Goal: Task Accomplishment & Management: Complete application form

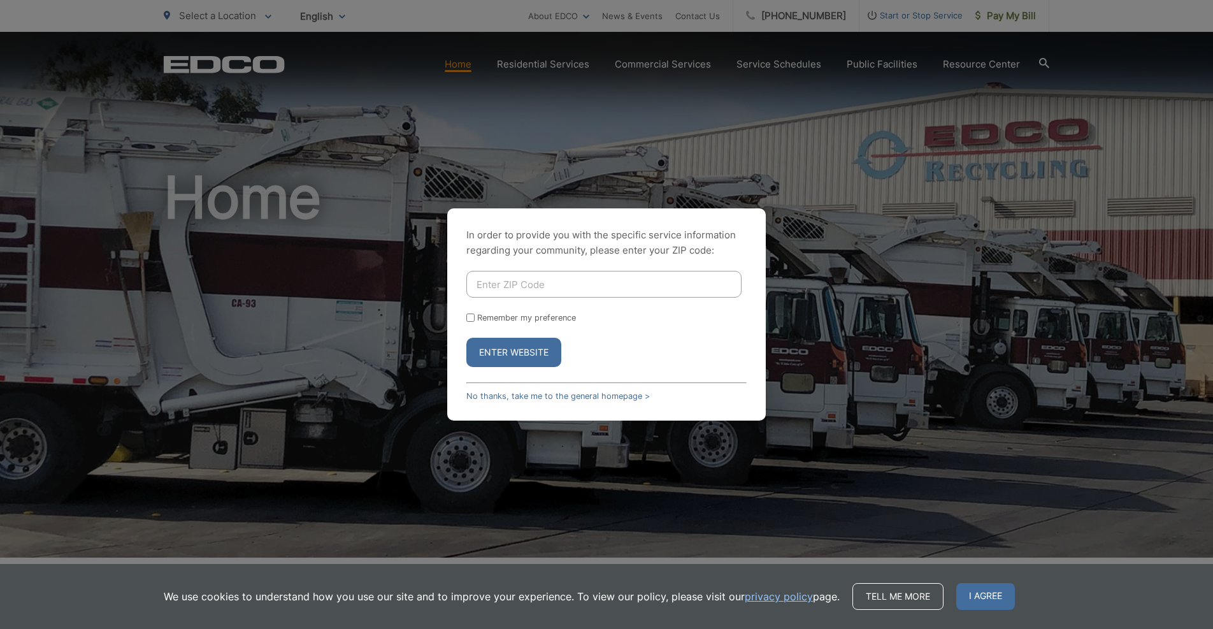
click at [561, 281] on input "Enter ZIP Code" at bounding box center [603, 284] width 275 height 27
type input "92064"
click at [688, 356] on div "Enter Website" at bounding box center [606, 352] width 280 height 29
click at [499, 317] on label "Remember my preference" at bounding box center [526, 318] width 99 height 10
click at [474, 317] on input "Remember my preference" at bounding box center [470, 317] width 8 height 8
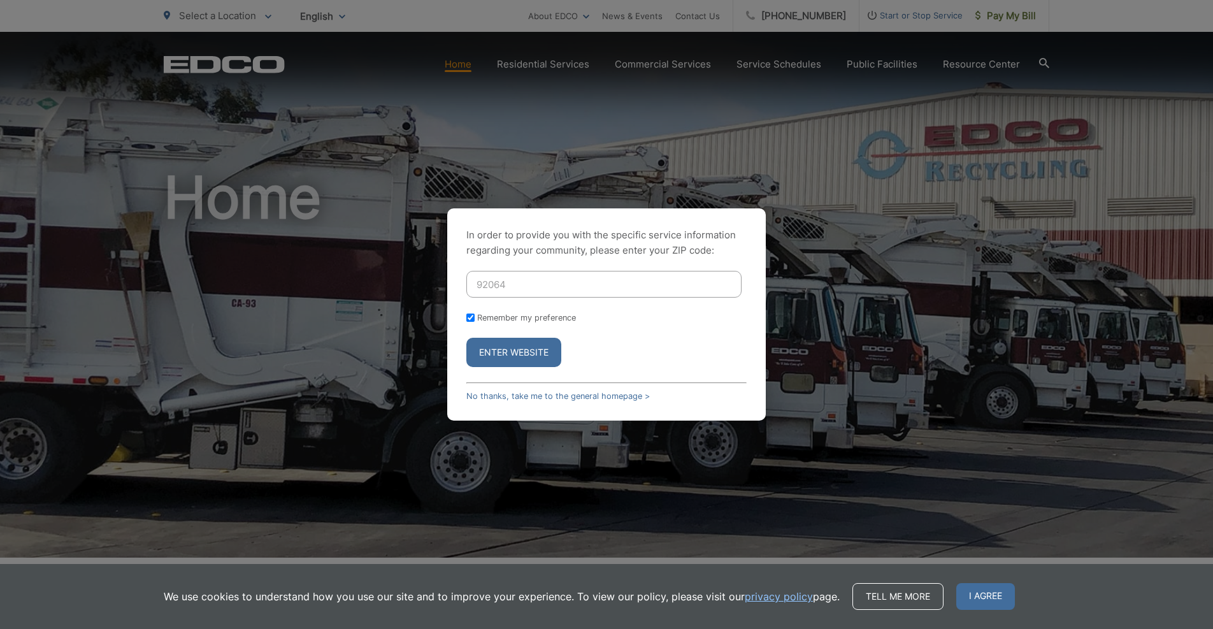
checkbox input "true"
click at [499, 350] on button "Enter Website" at bounding box center [513, 352] width 95 height 29
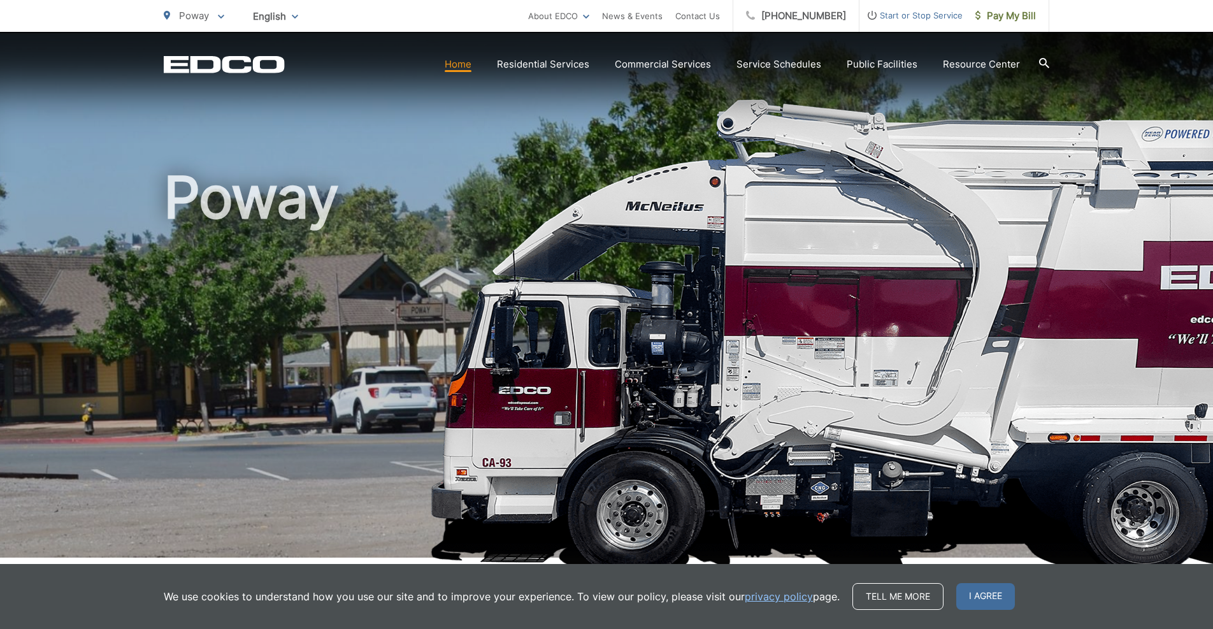
click at [906, 17] on span "Start or Stop Service" at bounding box center [910, 15] width 103 height 15
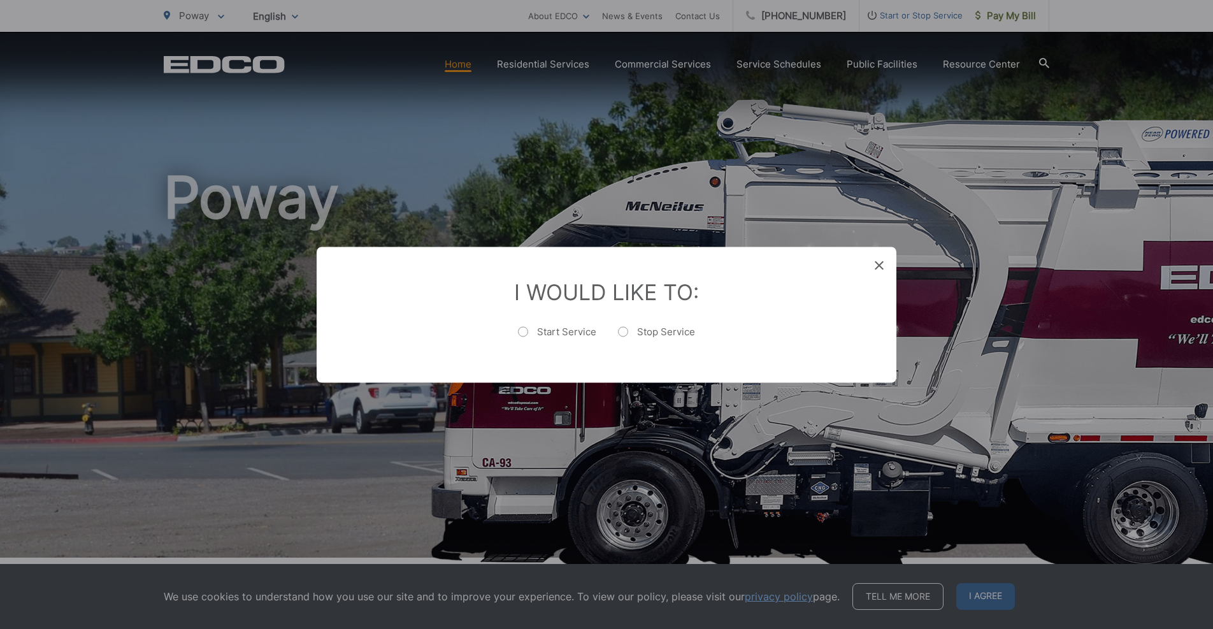
click at [626, 331] on label "Stop Service" at bounding box center [656, 337] width 77 height 25
radio input "true"
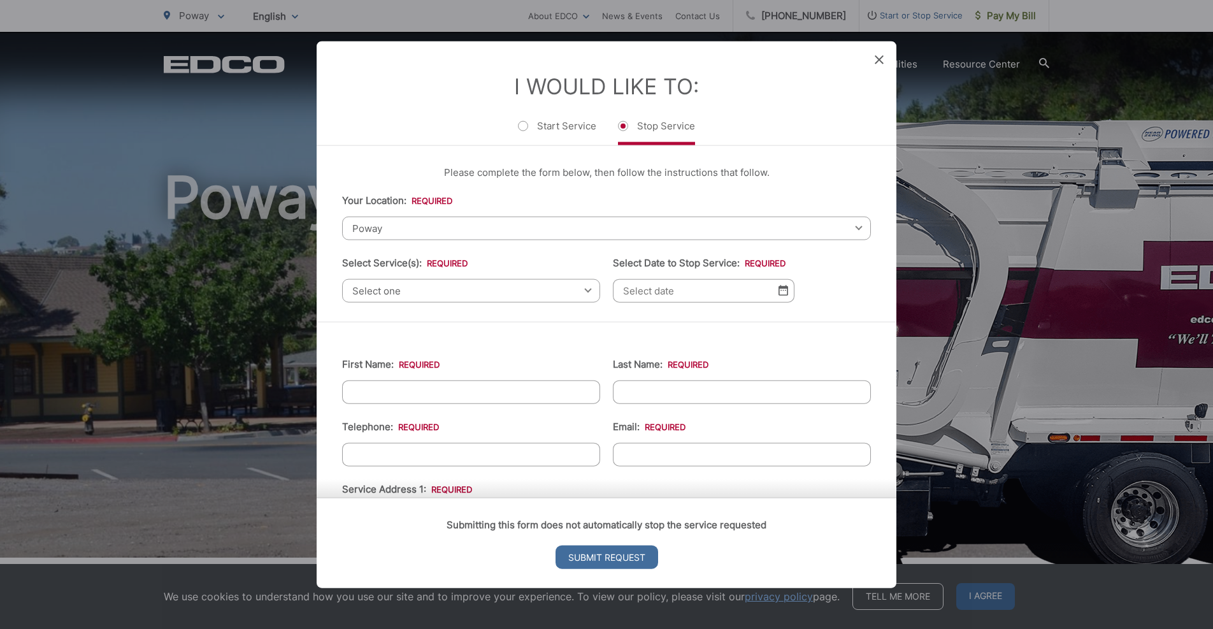
click at [433, 227] on span "Poway" at bounding box center [606, 228] width 529 height 24
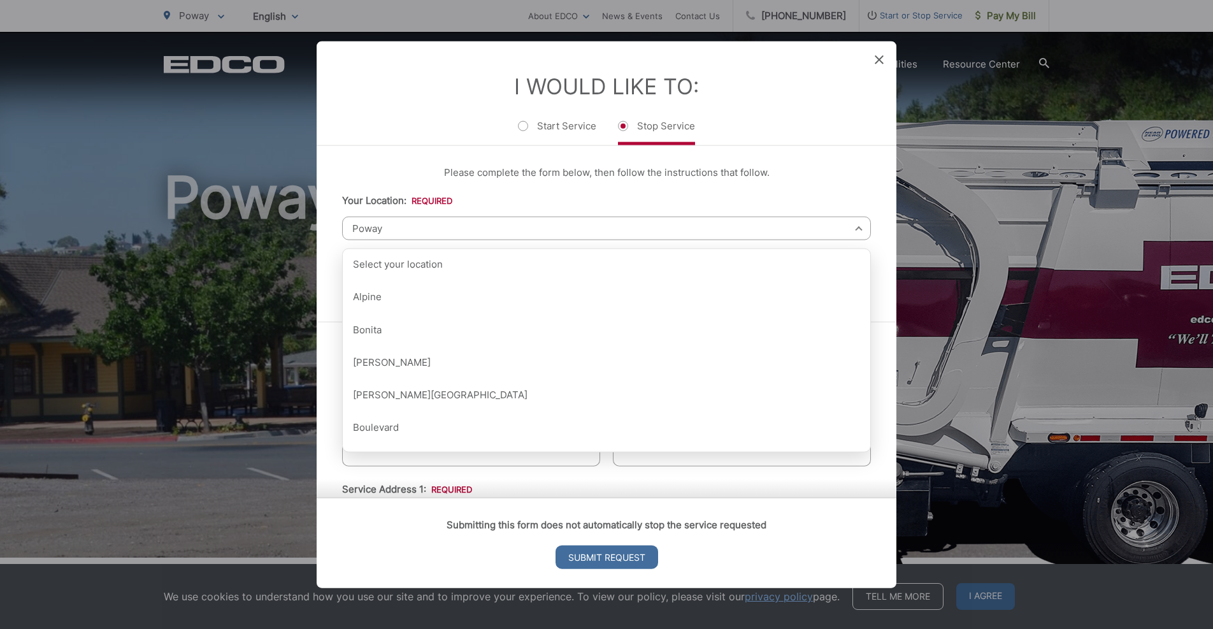
click at [350, 196] on label "Your Location: *" at bounding box center [397, 199] width 110 height 11
click at [0, 0] on select "Select your location Alpine Bonita Bonsall Borrego Springs Boulevard Buena Park…" at bounding box center [0, 0] width 0 height 0
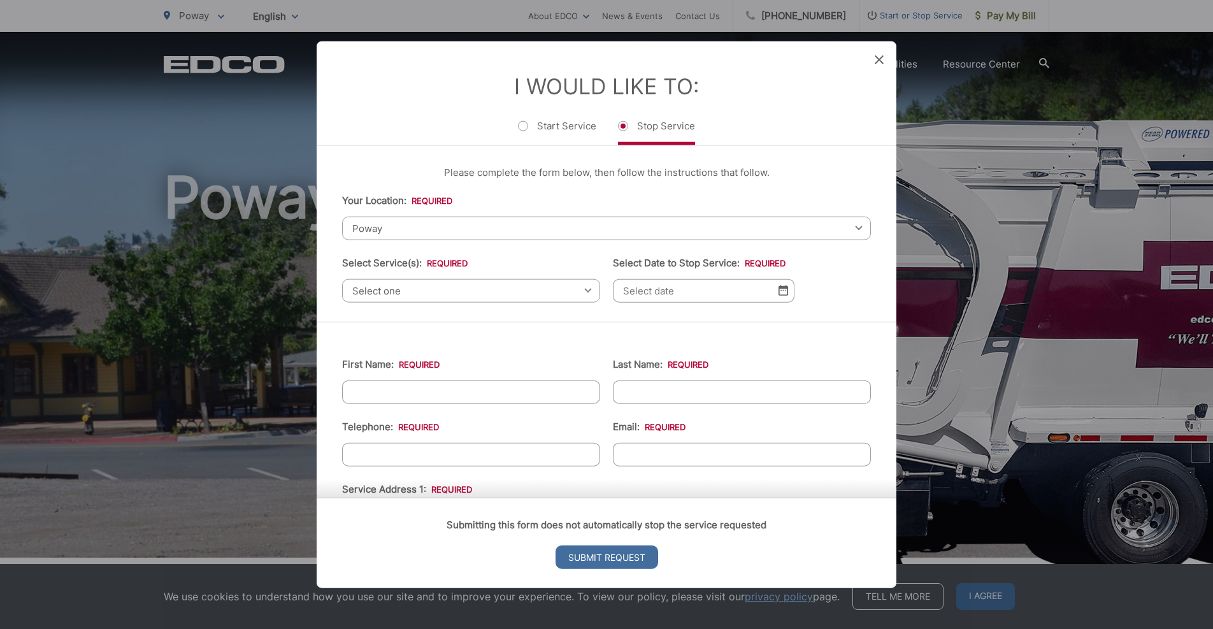
click at [403, 290] on span "Select one" at bounding box center [471, 290] width 258 height 24
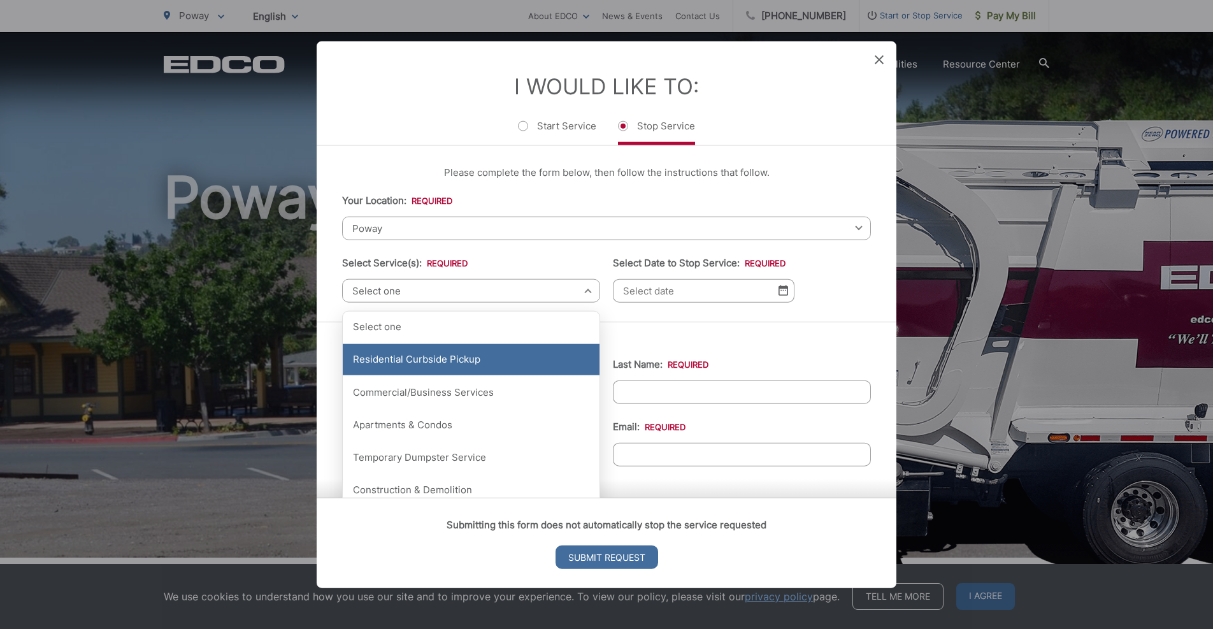
click at [458, 363] on div "Residential Curbside Pickup" at bounding box center [471, 359] width 257 height 32
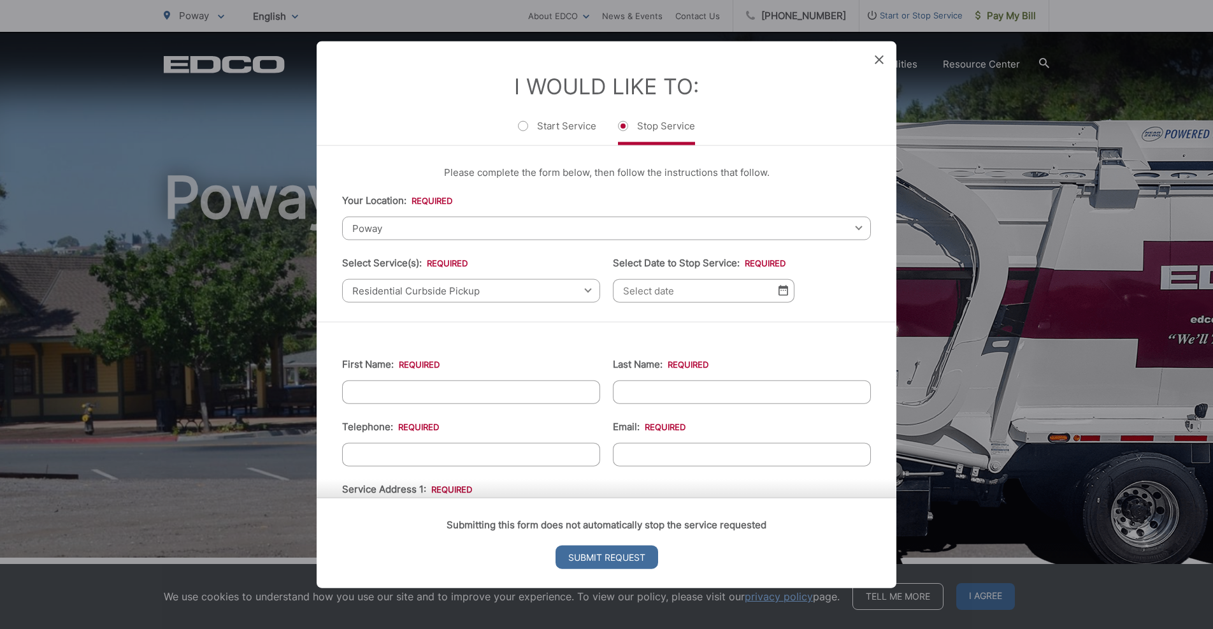
click at [667, 302] on input "Select Date to Stop Service: *" at bounding box center [704, 290] width 182 height 24
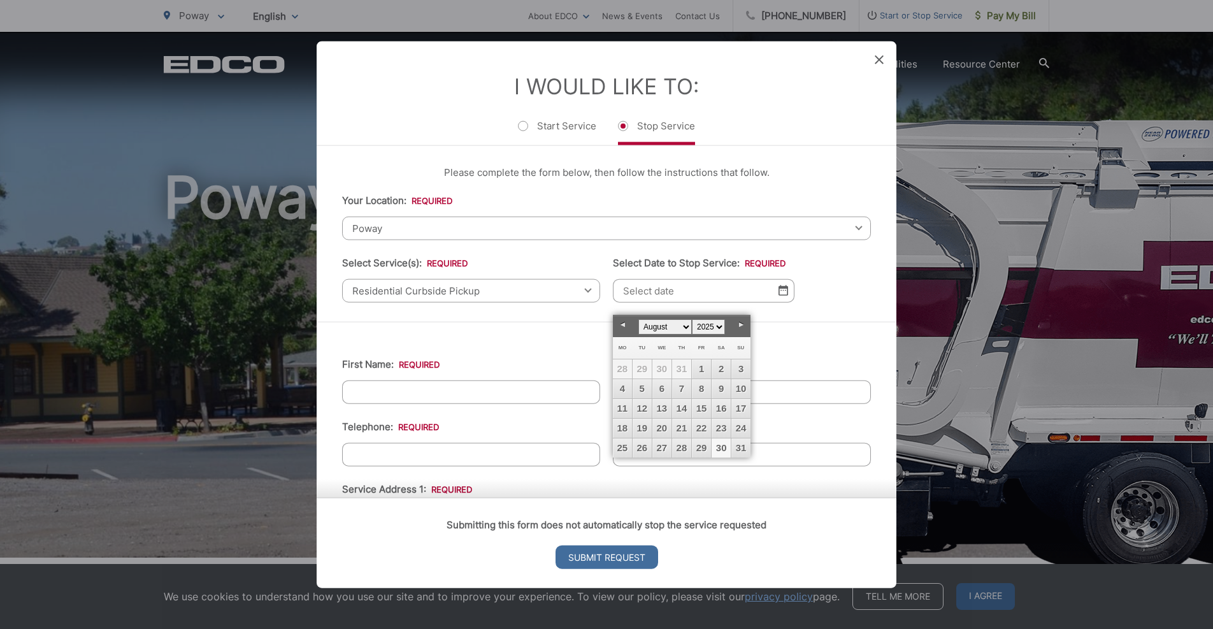
click at [720, 446] on link "30" at bounding box center [720, 447] width 19 height 19
type input "08/30/2025"
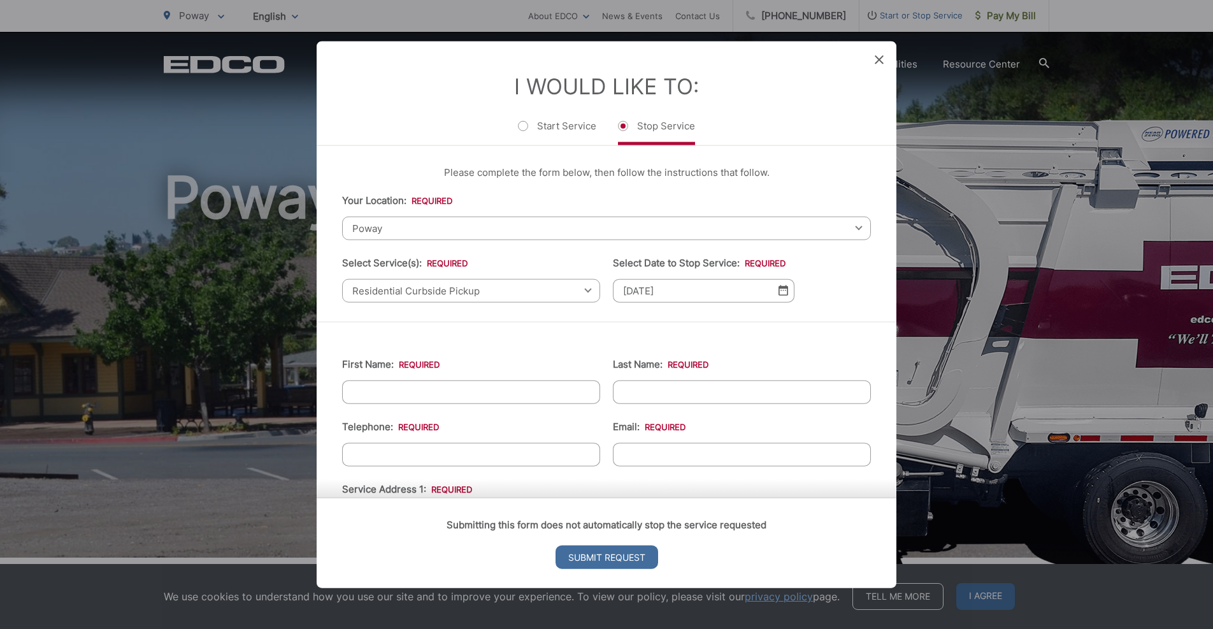
click at [467, 399] on input "First Name: *" at bounding box center [471, 392] width 258 height 24
type input "Andrew"
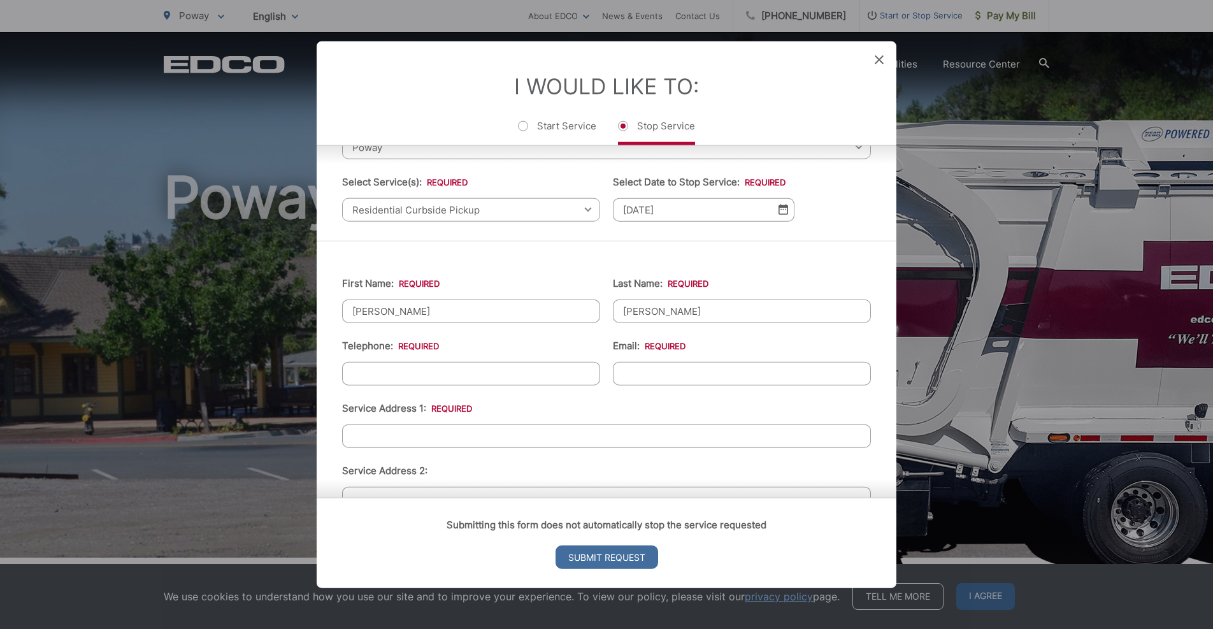
scroll to position [106, 0]
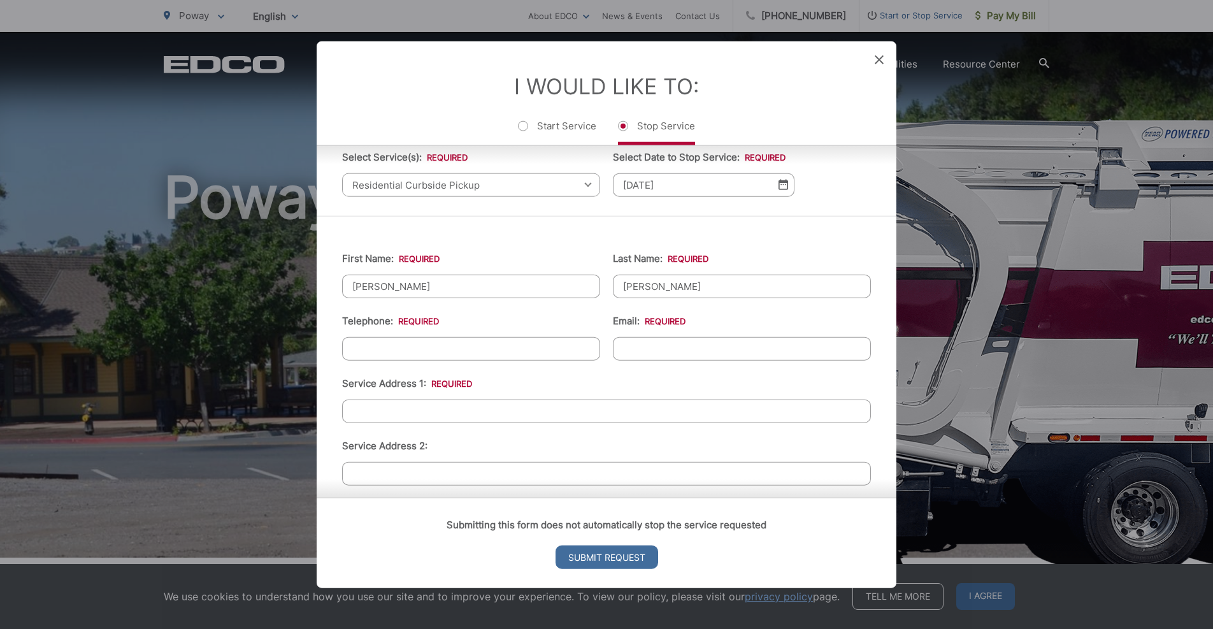
type input "Taylor"
click at [445, 355] on input "(___) ___-____" at bounding box center [471, 348] width 258 height 24
type input "(650) 575-1289"
click at [541, 327] on li "Telephone: * (650) 575-1289" at bounding box center [471, 336] width 258 height 47
click at [636, 348] on input "Email: *" at bounding box center [742, 348] width 258 height 24
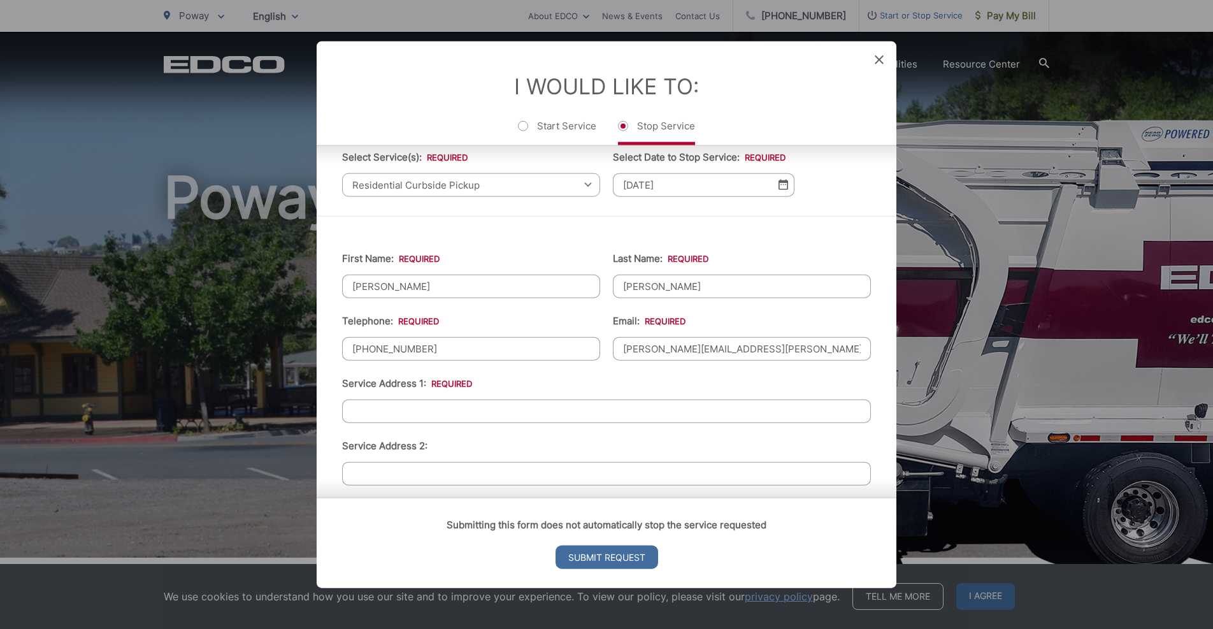
type input "andy.taylor@gmail.com"
click at [455, 418] on input "Service Address 1: *" at bounding box center [606, 411] width 529 height 24
type input "14590 Kent Hill Way"
click at [574, 380] on ul "First Name: * Andrew Last Name: * Taylor Telephone: * (650) 575-1289 Email: * a…" at bounding box center [606, 544] width 529 height 619
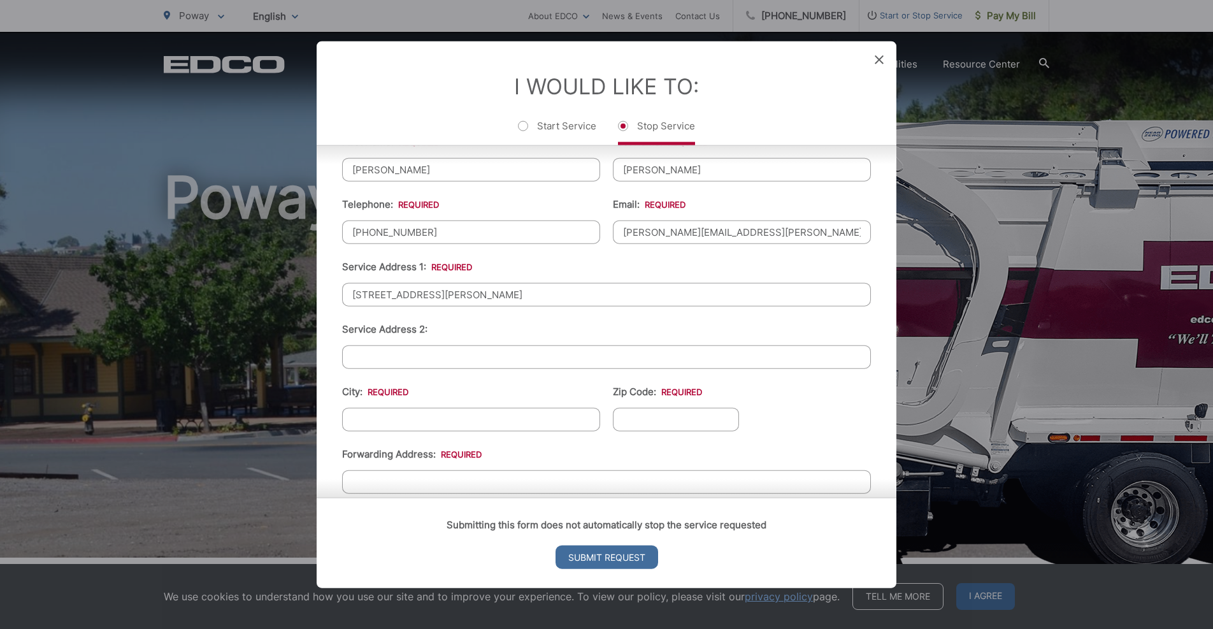
scroll to position [241, 0]
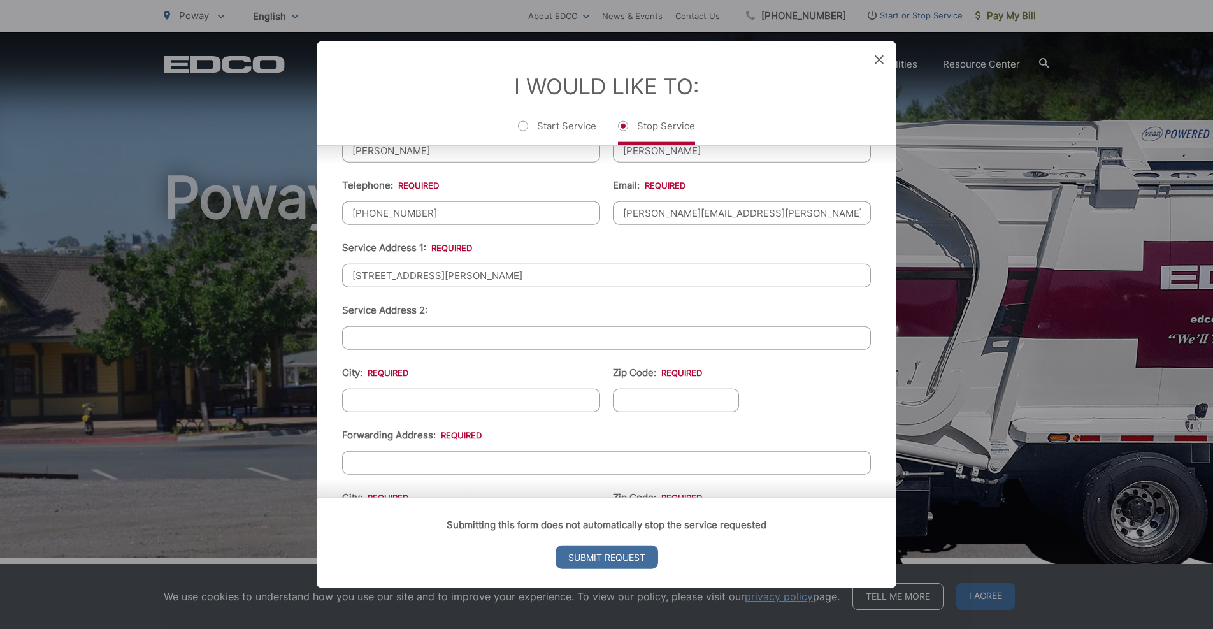
click at [422, 408] on input "City: *" at bounding box center [471, 400] width 258 height 24
type input "Poway"
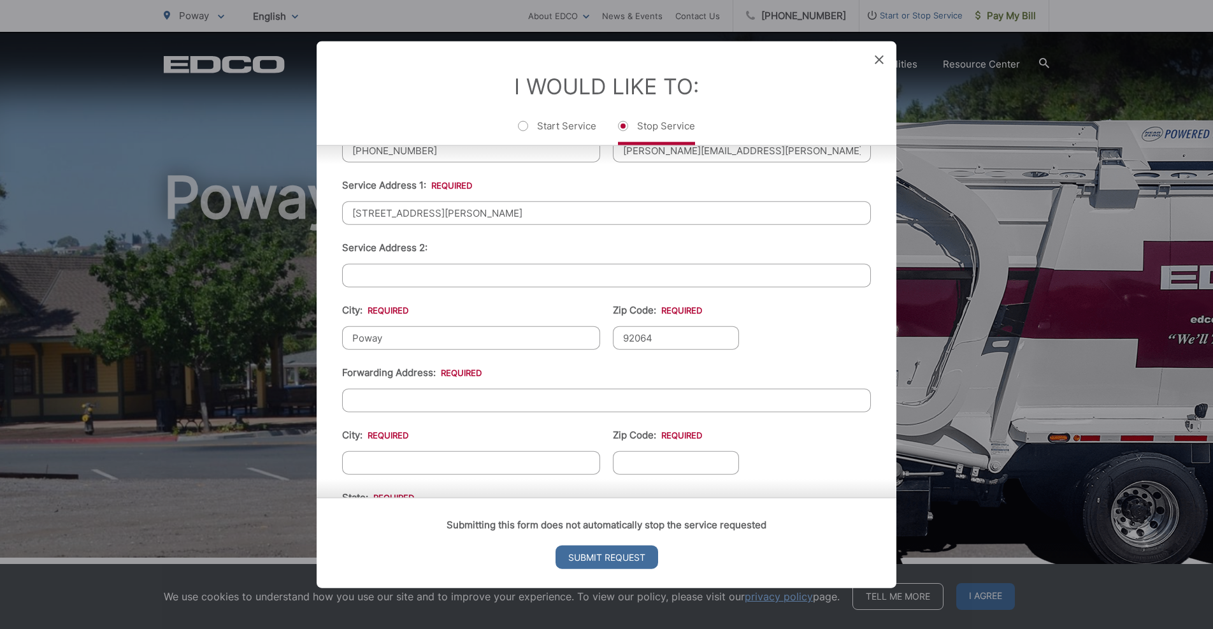
scroll to position [307, 0]
type input "92064"
click at [395, 399] on input "Forwarding Address: *" at bounding box center [606, 397] width 529 height 24
type input "2214 Felton Street"
click at [547, 381] on li "Forwarding Address: * 2214 Felton Street" at bounding box center [606, 384] width 529 height 47
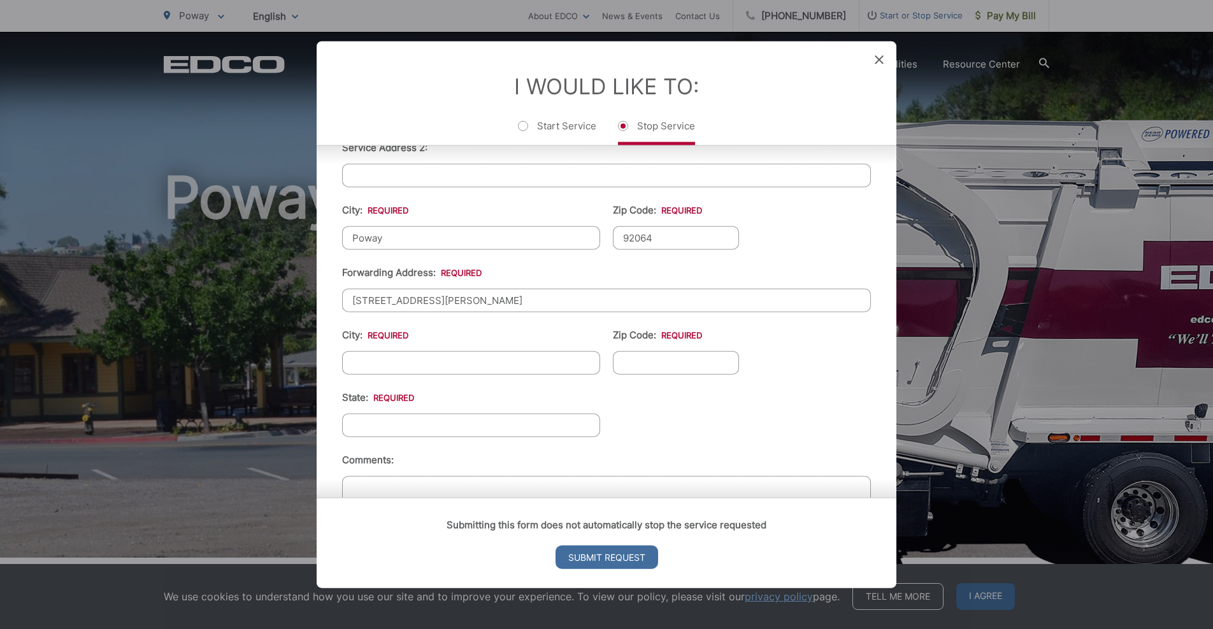
scroll to position [409, 0]
click at [449, 362] on input "City: *" at bounding box center [471, 357] width 258 height 24
type input "[GEOGRAPHIC_DATA]"
type input "92104"
click at [381, 429] on input "State: *" at bounding box center [471, 419] width 258 height 24
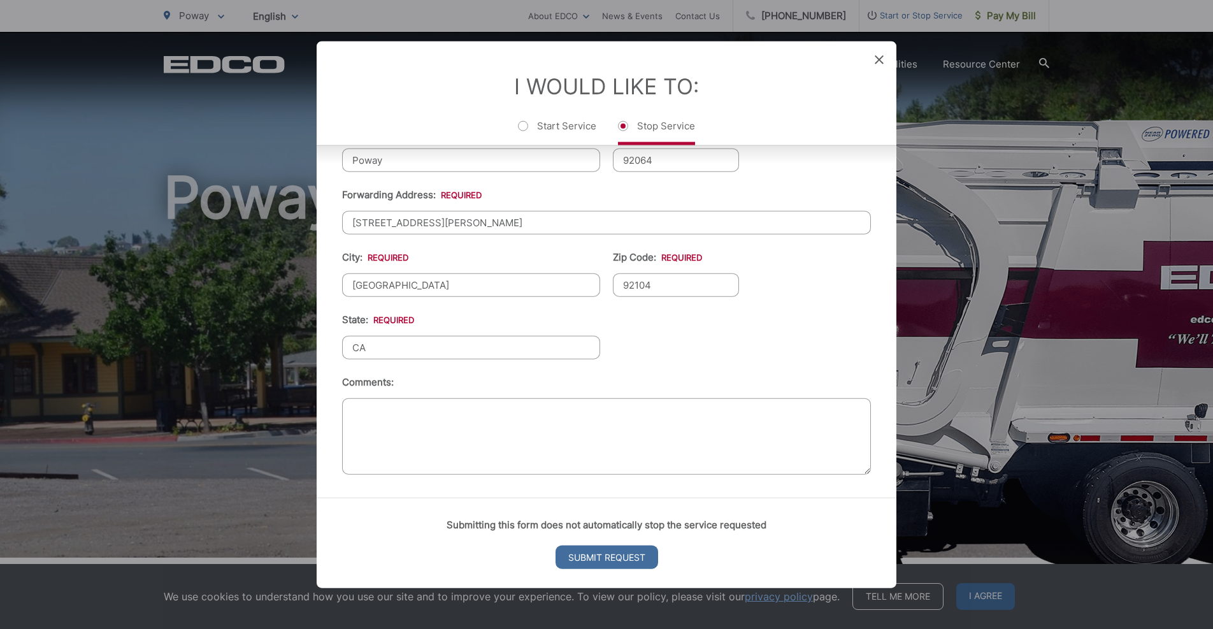
scroll to position [491, 0]
type input "CA"
click at [447, 447] on textarea "Comments:" at bounding box center [606, 435] width 529 height 76
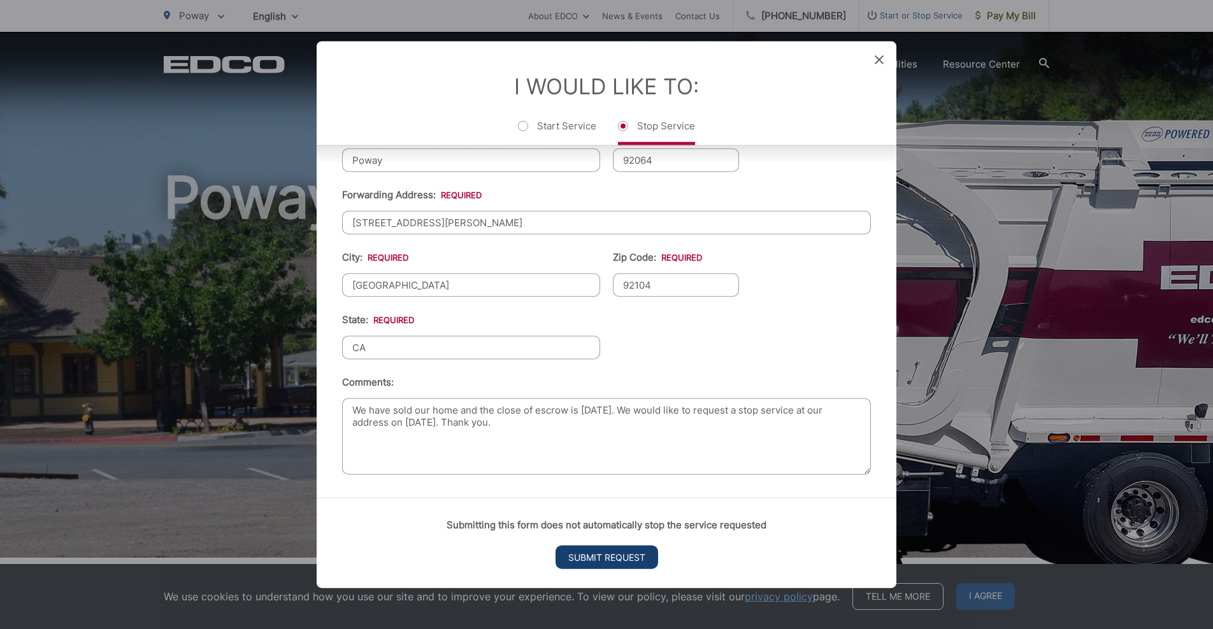
type textarea "We have sold our home and the close of escrow is 8/29/25. We would like to requ…"
click at [578, 558] on input "Submit Request" at bounding box center [606, 557] width 103 height 24
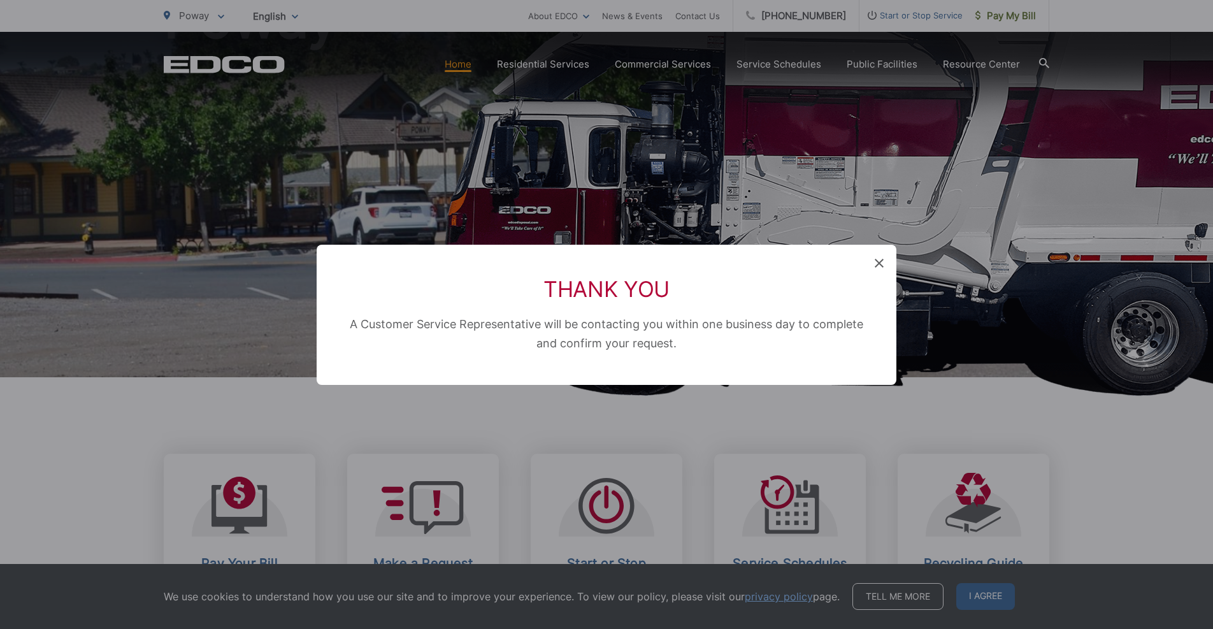
scroll to position [13, 5]
click at [606, 322] on span "A Customer Service Representative will be contacting you within one business da…" at bounding box center [606, 333] width 513 height 32
drag, startPoint x: 502, startPoint y: 317, endPoint x: 620, endPoint y: 344, distance: 120.2
click at [618, 344] on span "A Customer Service Representative will be contacting you within one business da…" at bounding box center [606, 333] width 513 height 32
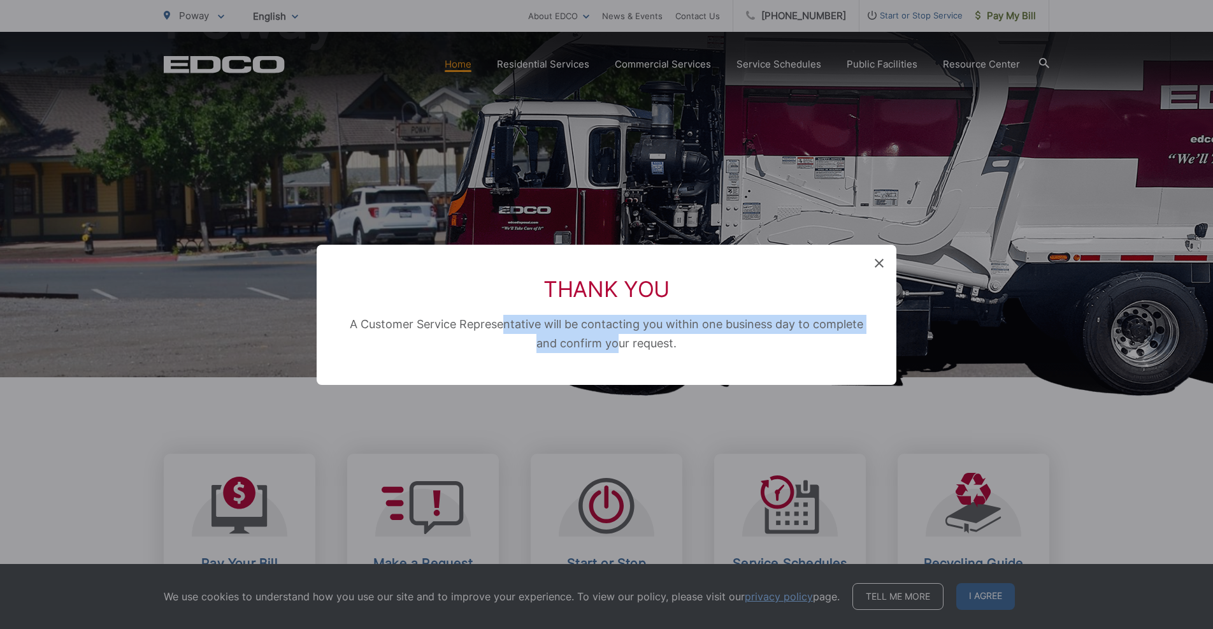
click at [620, 344] on span "A Customer Service Representative will be contacting you within one business da…" at bounding box center [606, 333] width 513 height 32
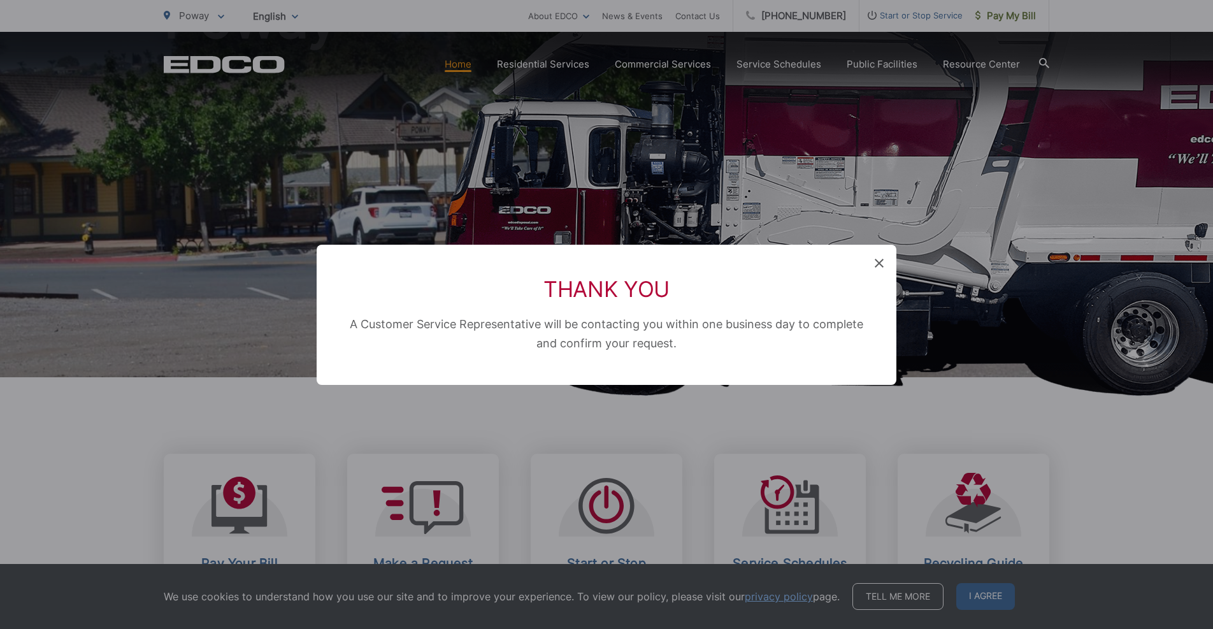
click at [881, 266] on icon at bounding box center [878, 263] width 9 height 9
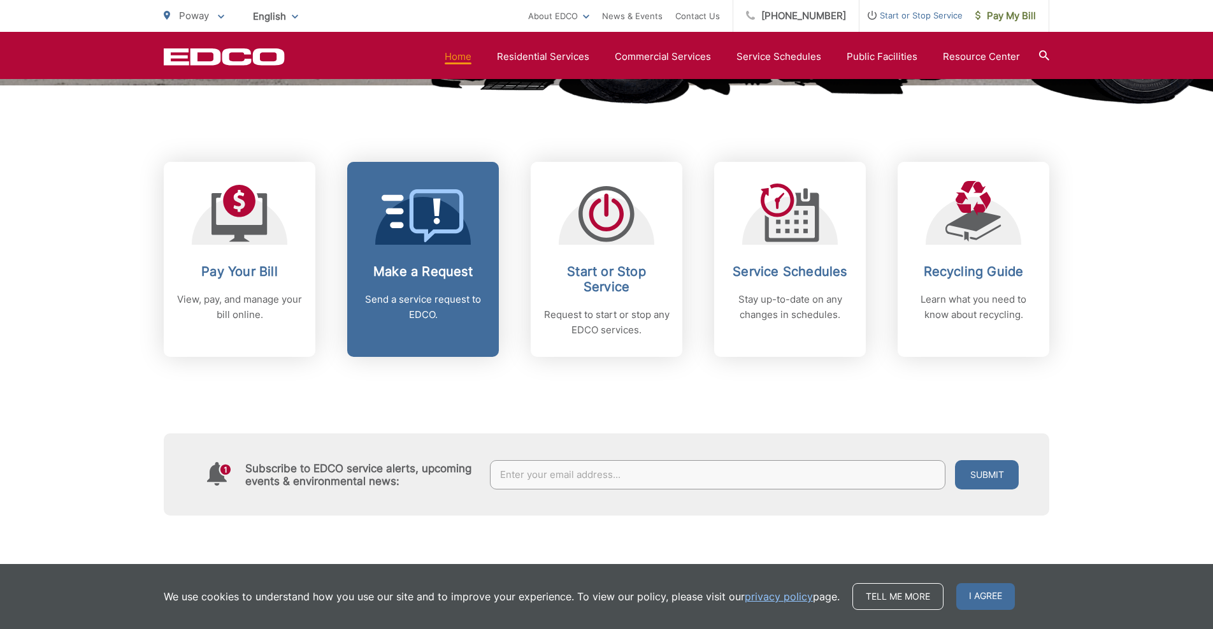
scroll to position [472, 0]
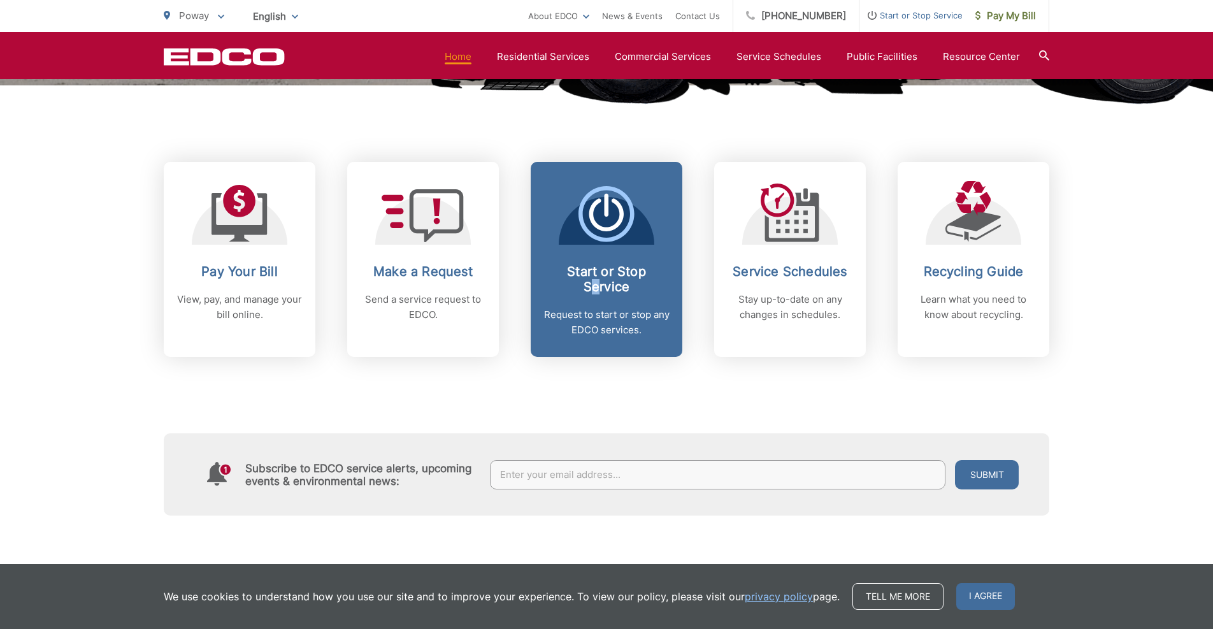
click at [595, 282] on h2 "Start or Stop Service" at bounding box center [606, 279] width 126 height 31
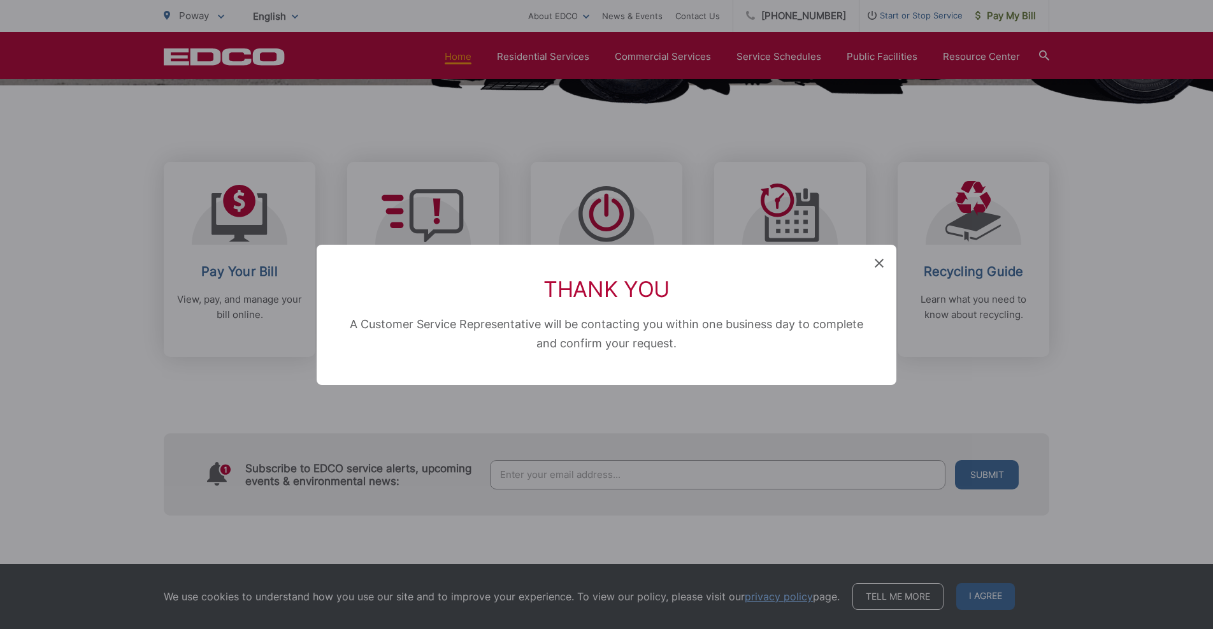
click at [875, 255] on div "Thank You A Customer Service Representative will be contacting you within one b…" at bounding box center [607, 315] width 580 height 140
click at [876, 260] on icon at bounding box center [878, 263] width 9 height 9
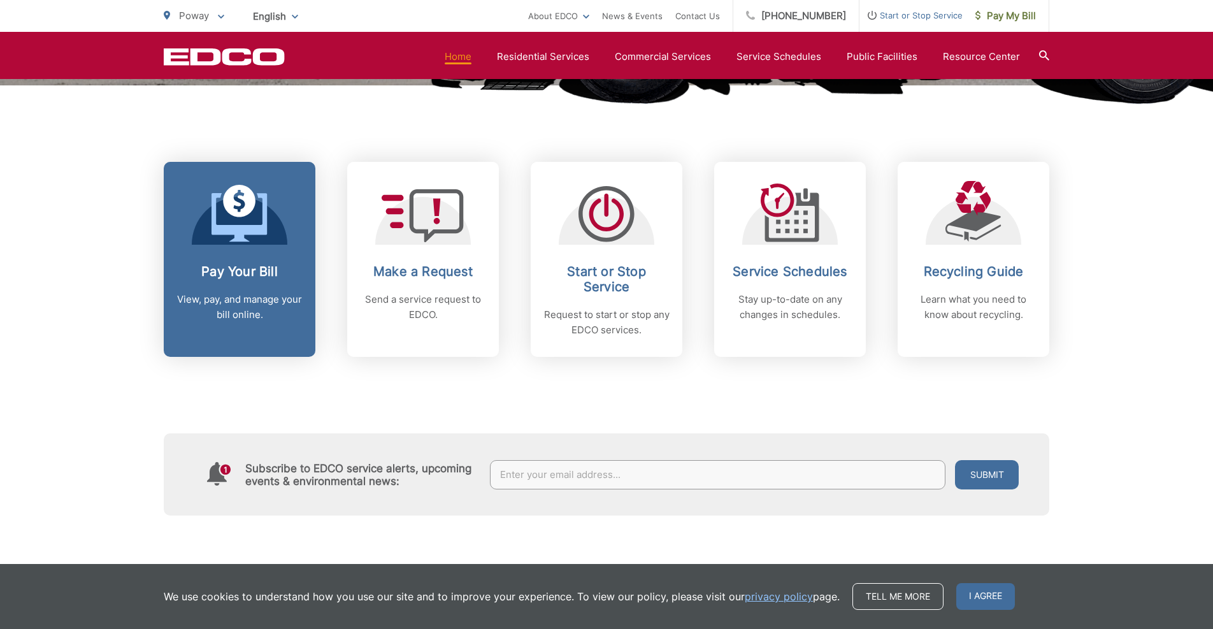
click at [259, 281] on div "Pay Your Bill View, pay, and manage your bill online." at bounding box center [239, 293] width 126 height 59
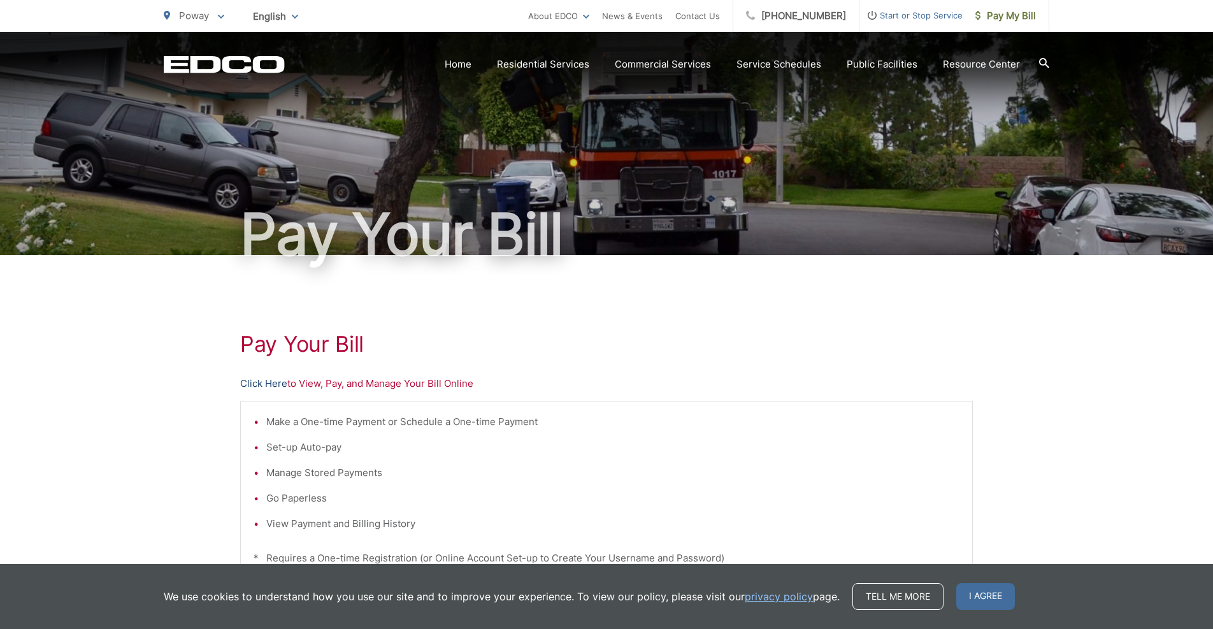
click at [280, 384] on link "Click Here" at bounding box center [263, 383] width 47 height 15
